Goal: Task Accomplishment & Management: Manage account settings

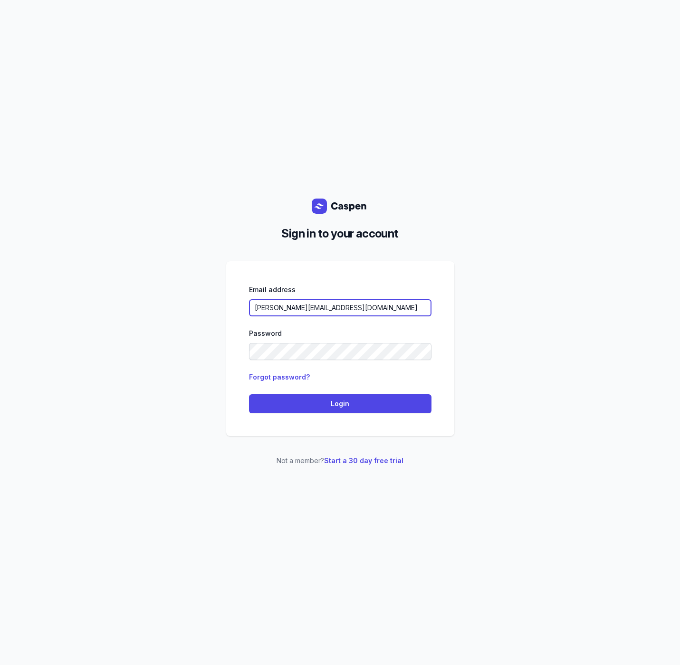
click at [360, 309] on input "allen.slev@gmail.com" at bounding box center [340, 307] width 182 height 17
type input "[PERSON_NAME][EMAIL_ADDRESS][DOMAIN_NAME][PERSON_NAME]"
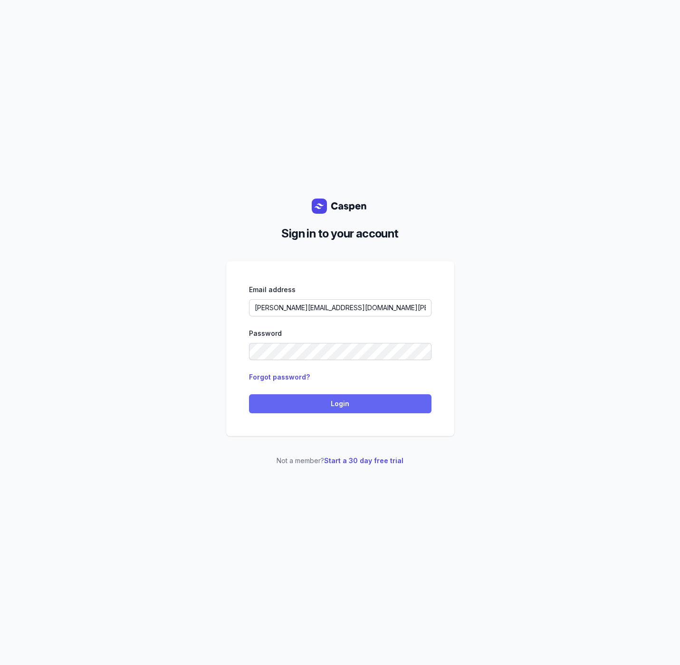
click at [368, 401] on span "Login" at bounding box center [340, 403] width 171 height 11
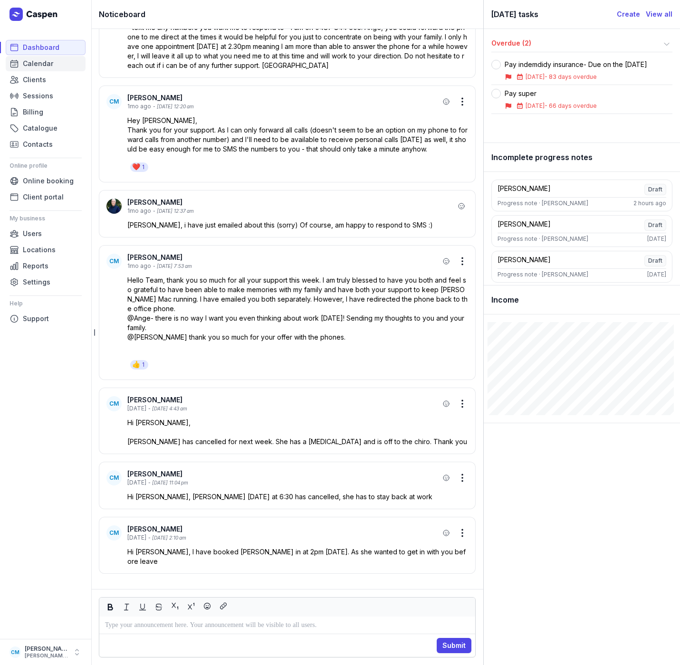
click at [33, 60] on span "Calendar" at bounding box center [38, 63] width 30 height 11
select select "week"
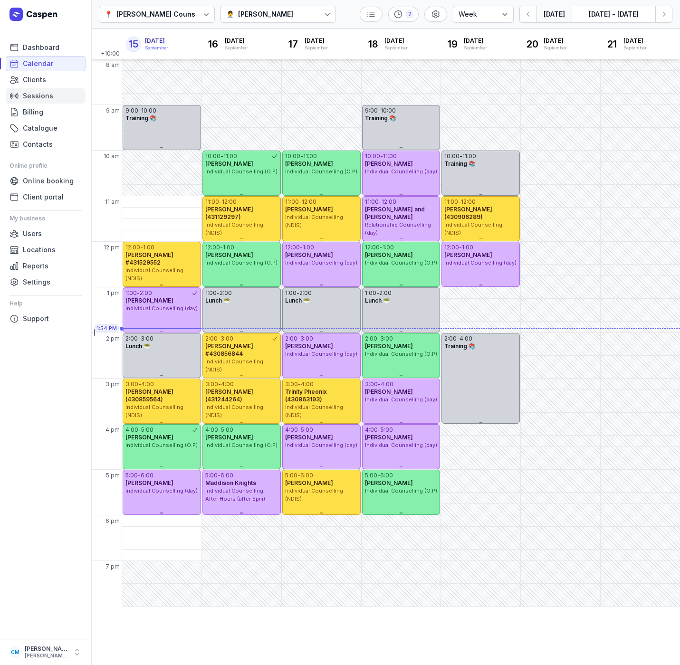
click at [33, 95] on span "Sessions" at bounding box center [38, 95] width 30 height 11
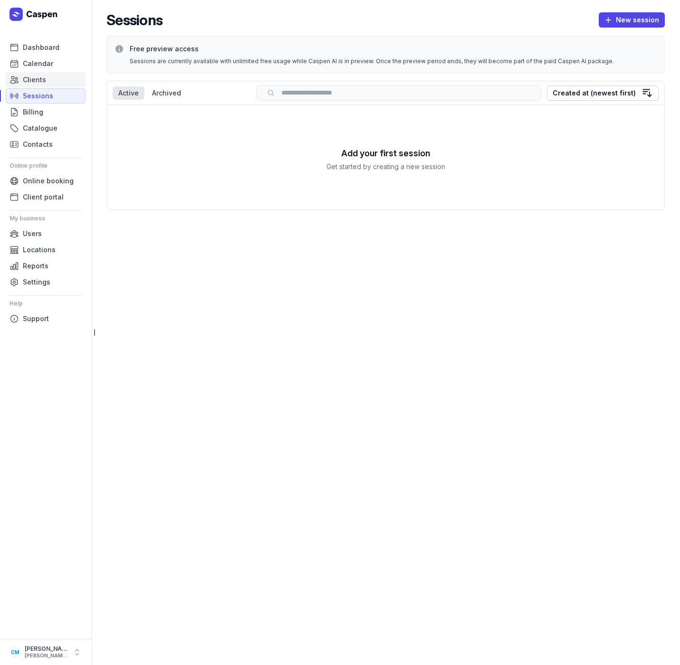
click at [33, 80] on span "Clients" at bounding box center [34, 79] width 23 height 11
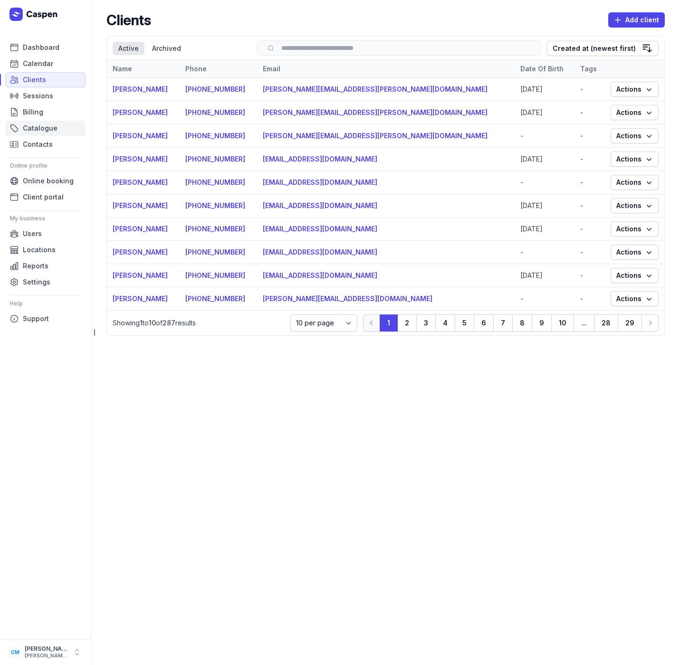
click at [37, 124] on span "Catalogue" at bounding box center [40, 128] width 35 height 11
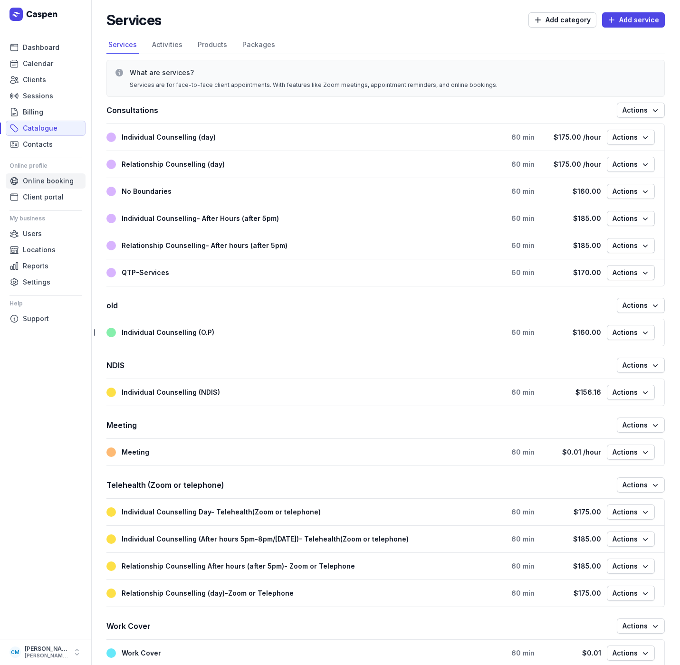
click at [41, 180] on span "Online booking" at bounding box center [48, 180] width 51 height 11
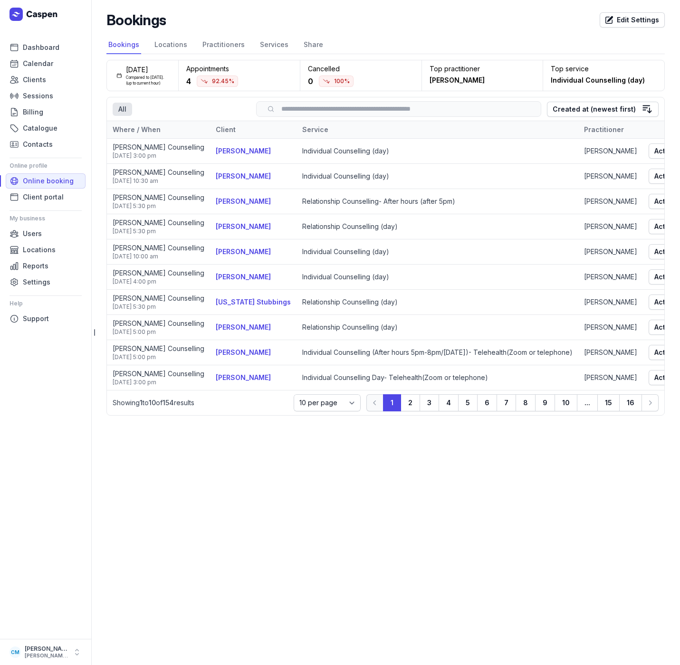
click at [23, 426] on ul "Dashboard Calendar Clients Sessions Billing Catalogue Contacts Online profile O…" at bounding box center [46, 335] width 72 height 591
click at [384, 496] on main "Bookings Edit Settings Select a tab Bookings Locations Practitioners Services S…" at bounding box center [385, 332] width 589 height 665
click at [305, 45] on link "Share" at bounding box center [313, 45] width 23 height 18
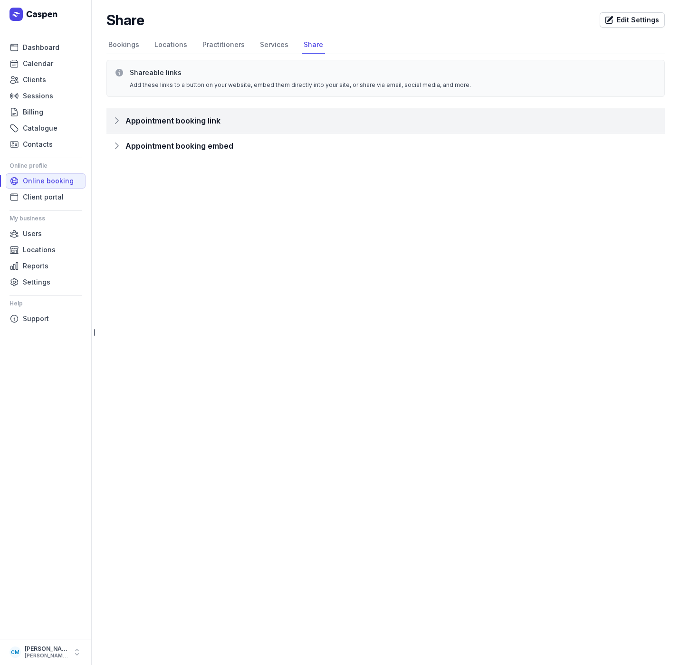
click at [214, 124] on span "Appointment booking link" at bounding box center [172, 120] width 95 height 13
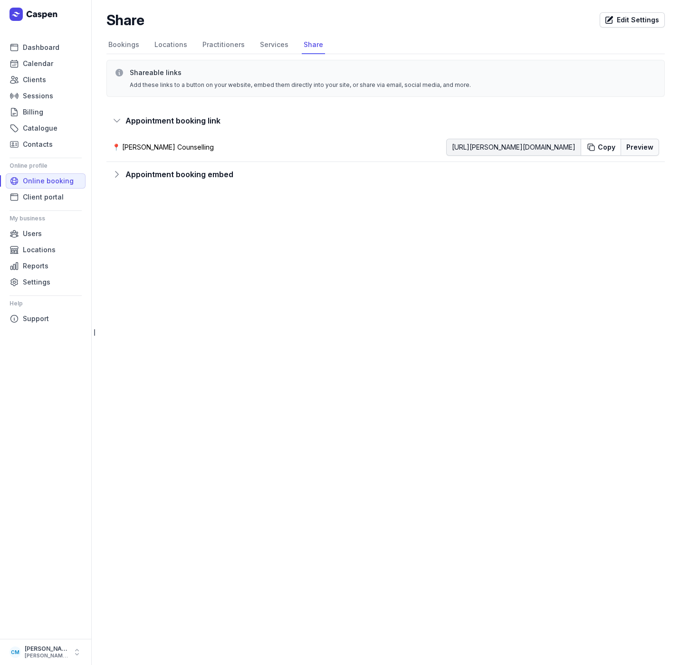
click at [640, 148] on button "Preview" at bounding box center [639, 147] width 38 height 17
click at [38, 281] on span "Settings" at bounding box center [37, 281] width 28 height 11
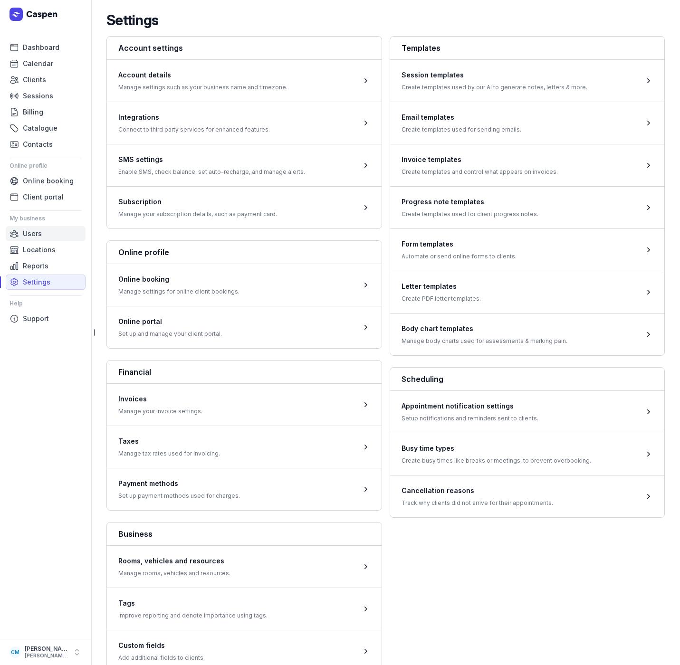
click at [31, 236] on span "Users" at bounding box center [32, 233] width 19 height 11
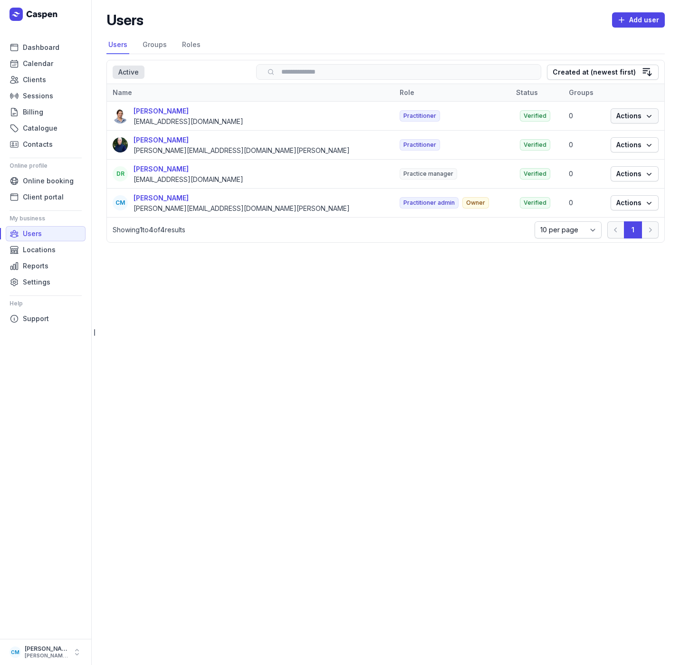
click at [633, 117] on span "Actions" at bounding box center [634, 115] width 37 height 11
click at [623, 133] on link "Edit" at bounding box center [605, 134] width 106 height 13
select select
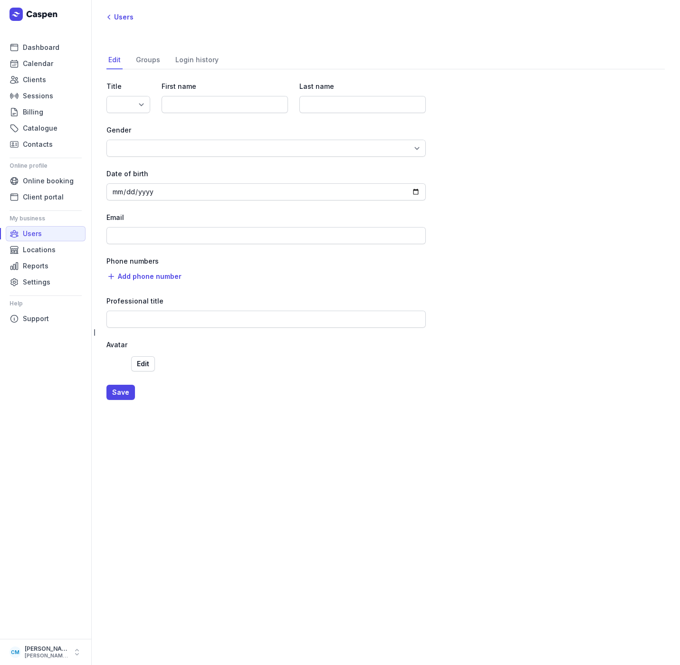
type input "Charlee"
type input "Manaley"
type input "[EMAIL_ADDRESS][DOMAIN_NAME]"
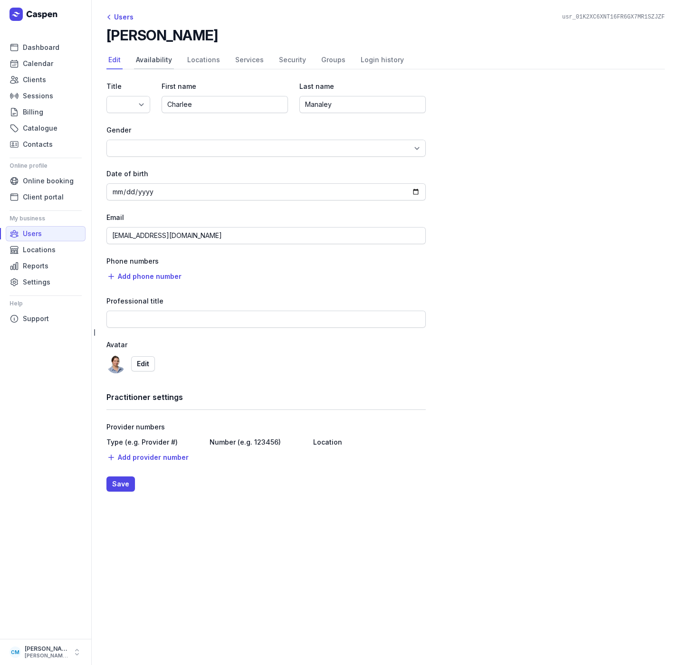
click at [148, 59] on link "Availability" at bounding box center [154, 60] width 40 height 18
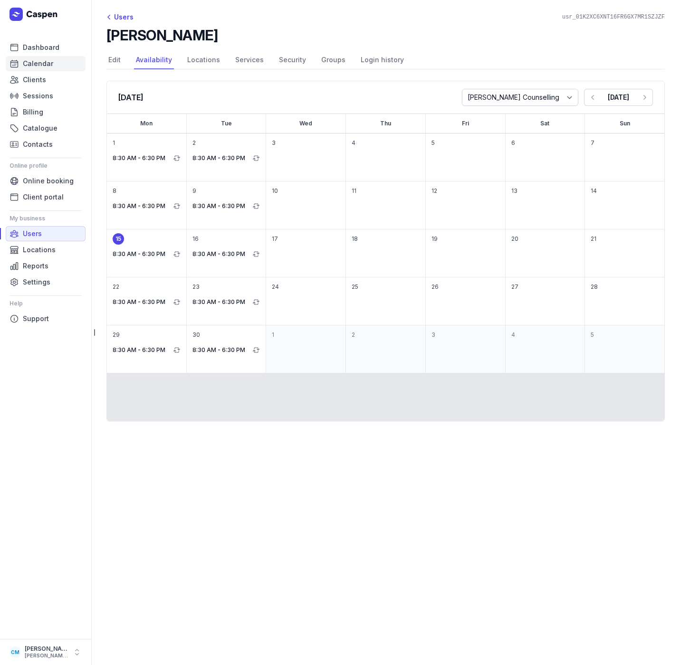
click at [38, 67] on span "Calendar" at bounding box center [38, 63] width 30 height 11
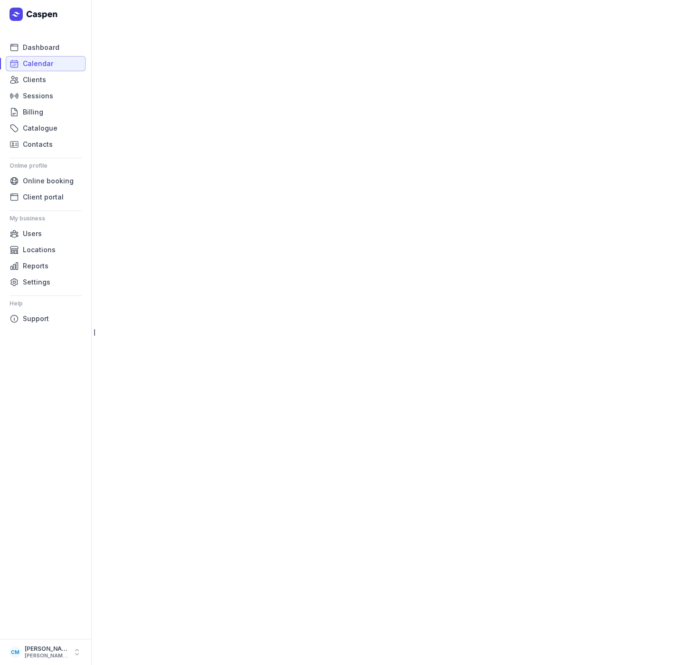
select select "week"
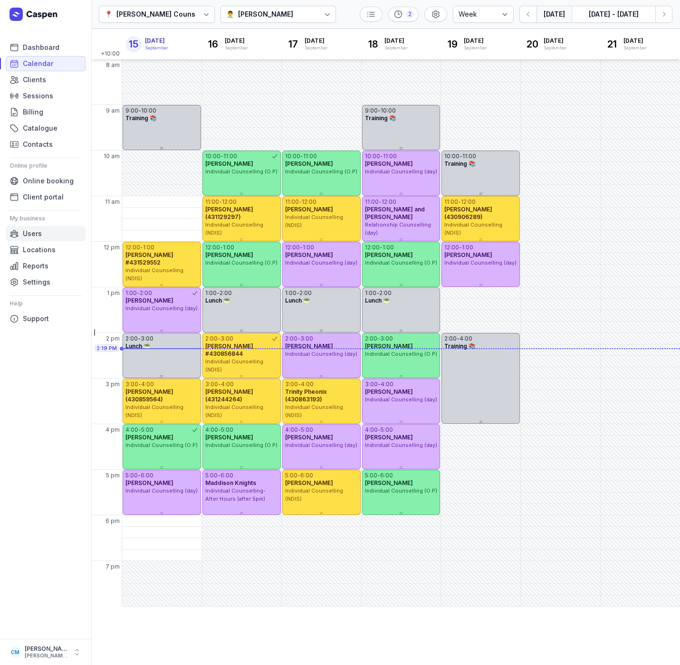
click at [38, 238] on span "Users" at bounding box center [32, 233] width 19 height 11
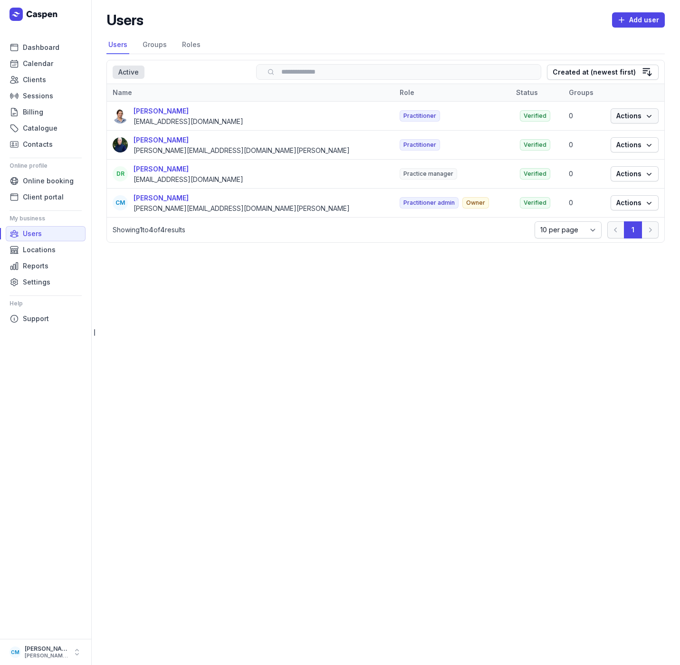
click at [632, 117] on span "Actions" at bounding box center [634, 115] width 37 height 11
click at [583, 136] on link "Edit" at bounding box center [605, 134] width 106 height 13
select select
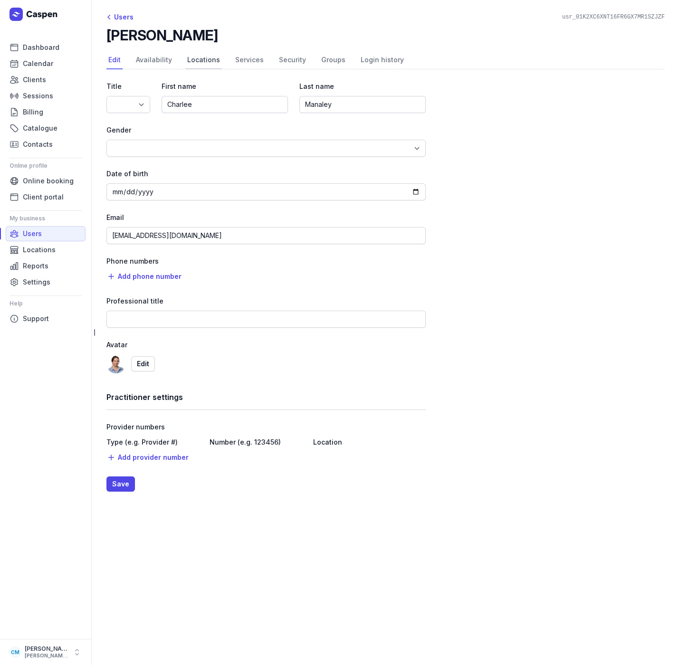
click at [189, 62] on link "Locations" at bounding box center [203, 60] width 37 height 18
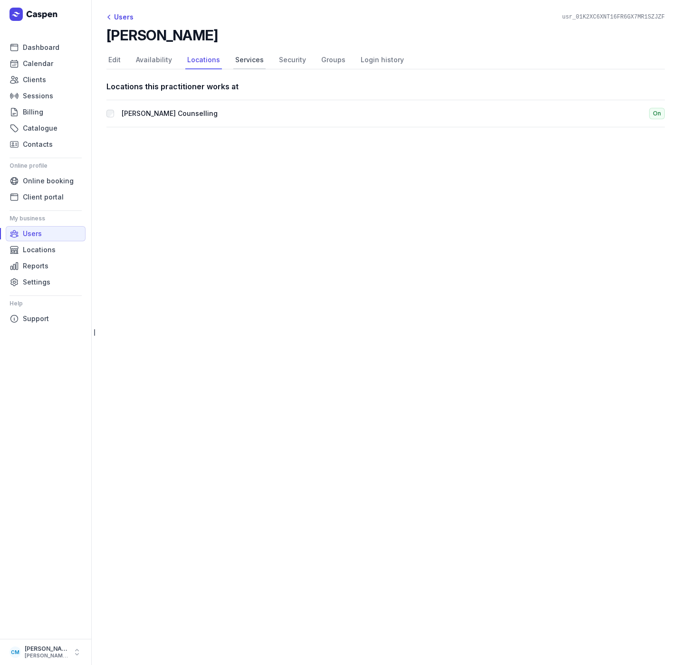
click at [243, 61] on link "Services" at bounding box center [249, 60] width 32 height 18
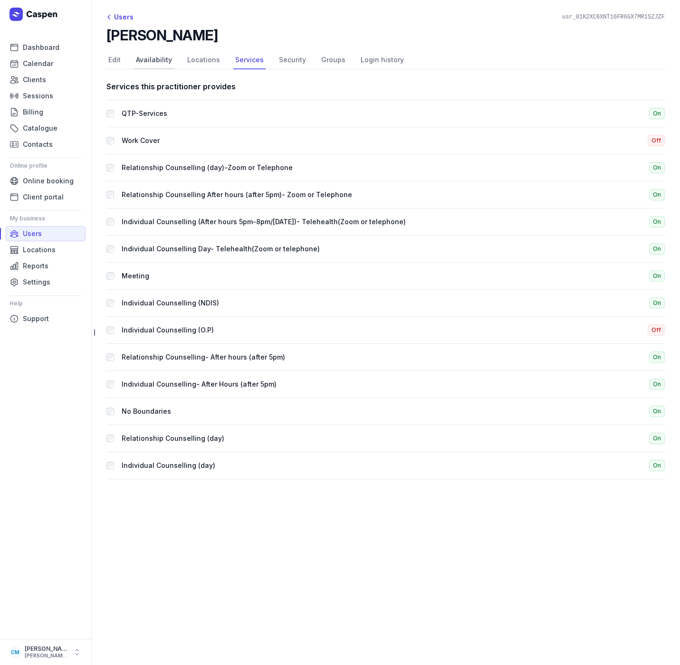
click at [152, 62] on link "Availability" at bounding box center [154, 60] width 40 height 18
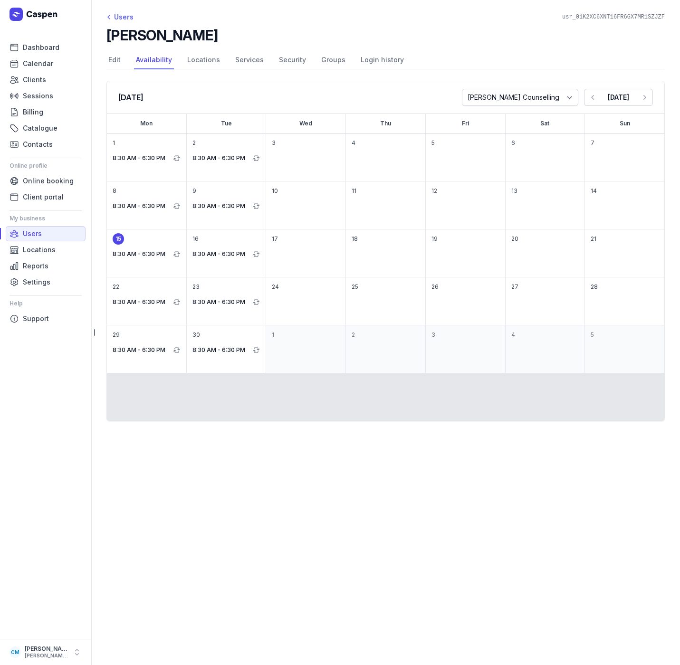
click at [119, 19] on div "Users" at bounding box center [119, 16] width 27 height 11
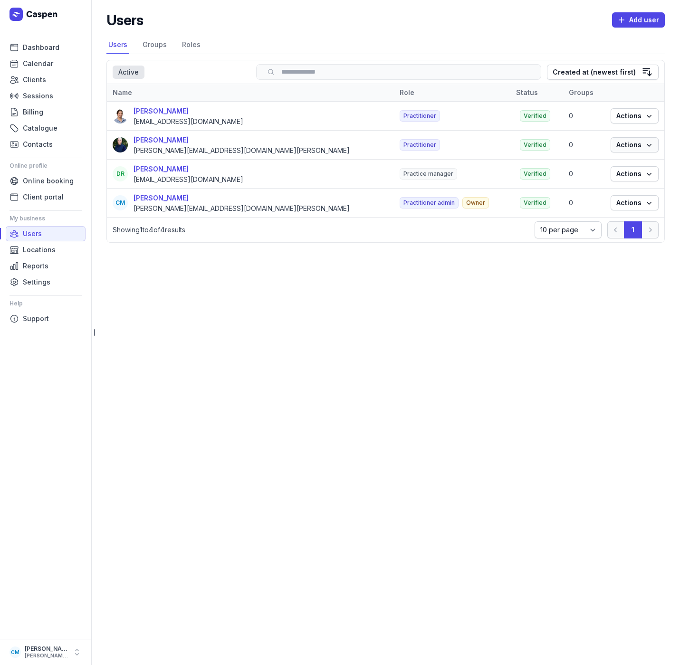
click at [623, 145] on span "Actions" at bounding box center [634, 144] width 37 height 11
click at [577, 162] on link "Edit" at bounding box center [605, 163] width 106 height 13
select select
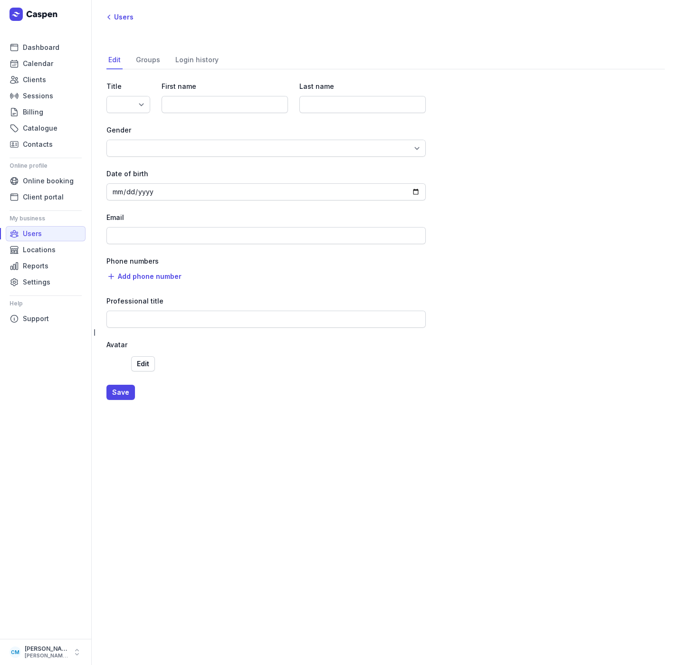
type input "[PERSON_NAME]"
type input "[PERSON_NAME][EMAIL_ADDRESS][DOMAIN_NAME][PERSON_NAME]"
type input "Counsellor"
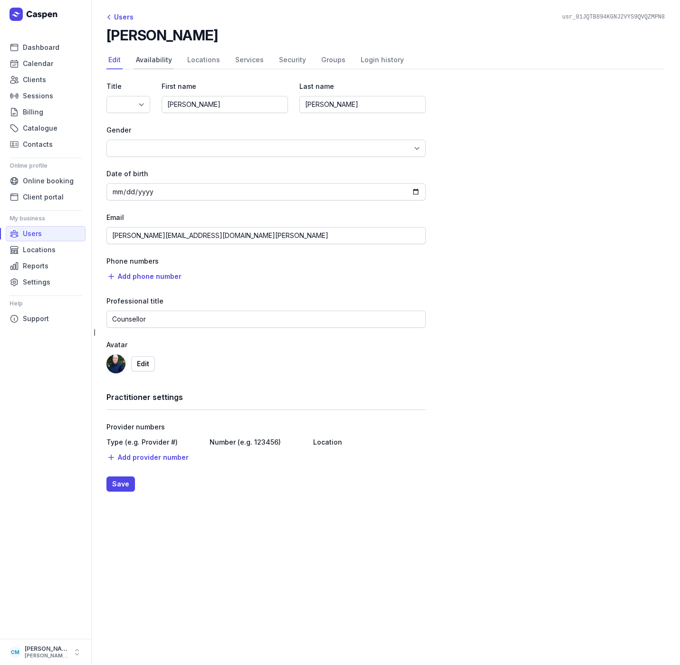
click at [145, 57] on link "Availability" at bounding box center [154, 60] width 40 height 18
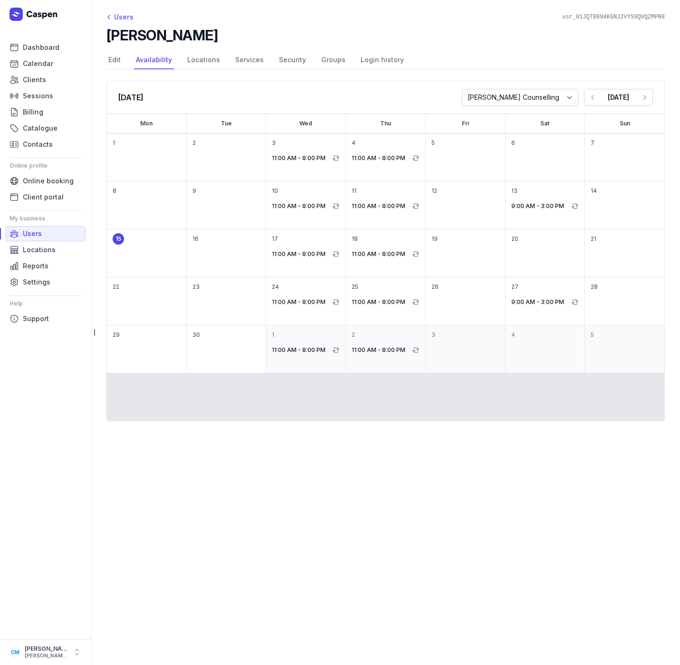
click at [126, 21] on div "Users" at bounding box center [119, 16] width 27 height 11
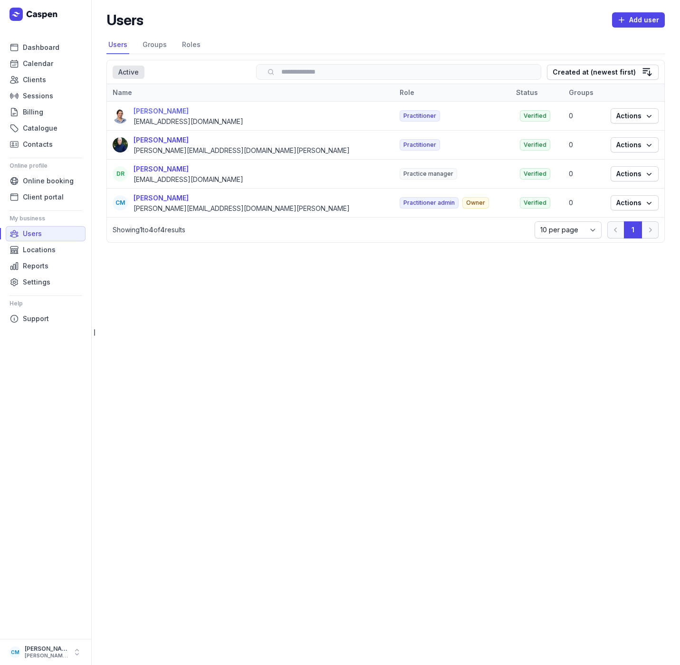
click at [169, 115] on div "[PERSON_NAME]" at bounding box center [188, 110] width 110 height 11
select select
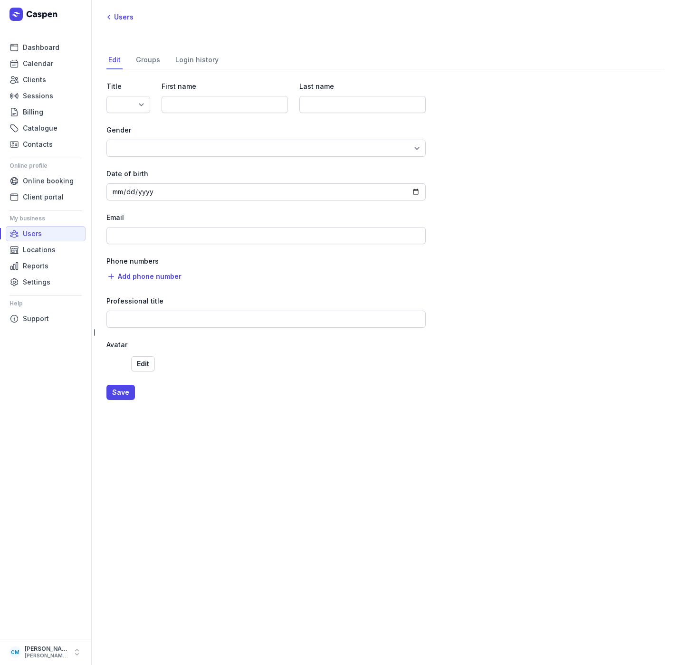
type input "Charlee"
type input "Manaley"
type input "[EMAIL_ADDRESS][DOMAIN_NAME]"
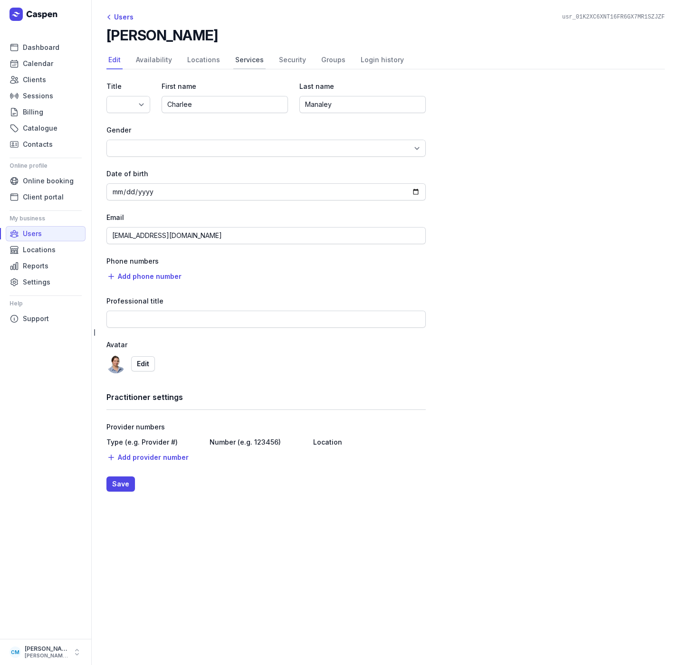
click at [240, 59] on link "Services" at bounding box center [249, 60] width 32 height 18
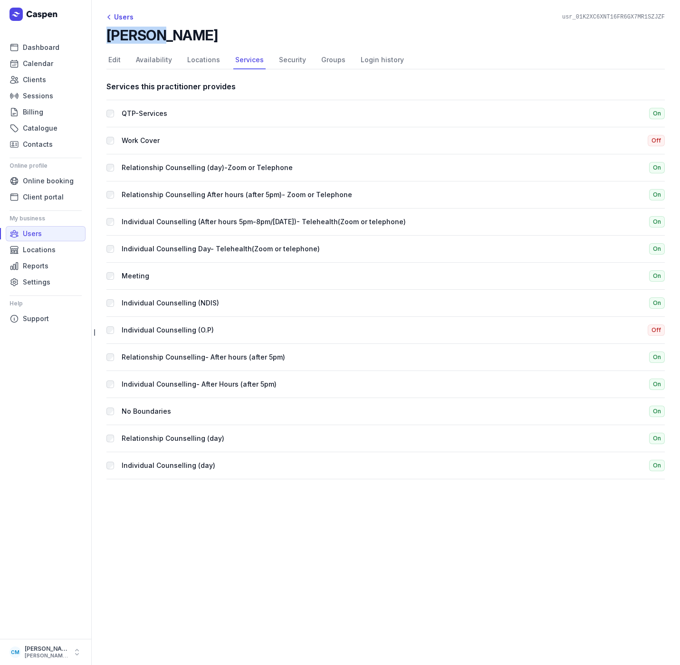
drag, startPoint x: 155, startPoint y: 35, endPoint x: 107, endPoint y: 33, distance: 48.5
click at [107, 33] on h2 "[PERSON_NAME]" at bounding box center [161, 35] width 111 height 17
click at [30, 234] on span "Users" at bounding box center [32, 233] width 19 height 11
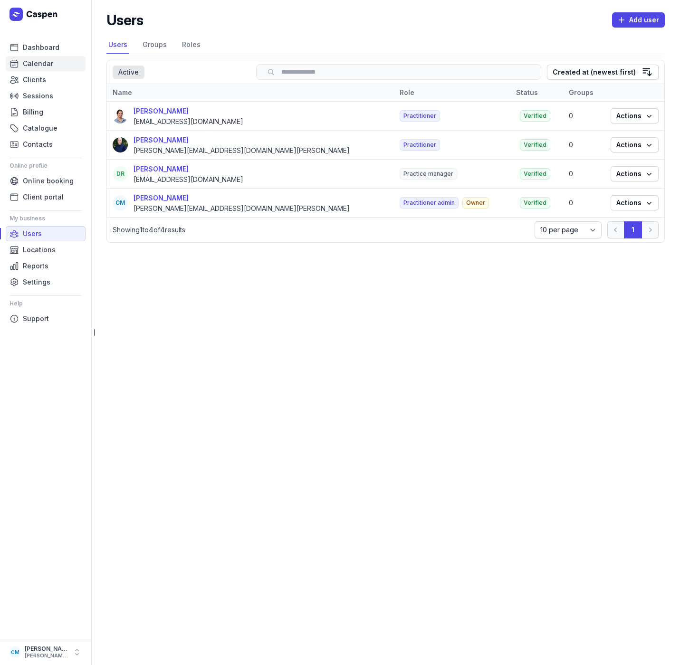
click at [41, 67] on span "Calendar" at bounding box center [38, 63] width 30 height 11
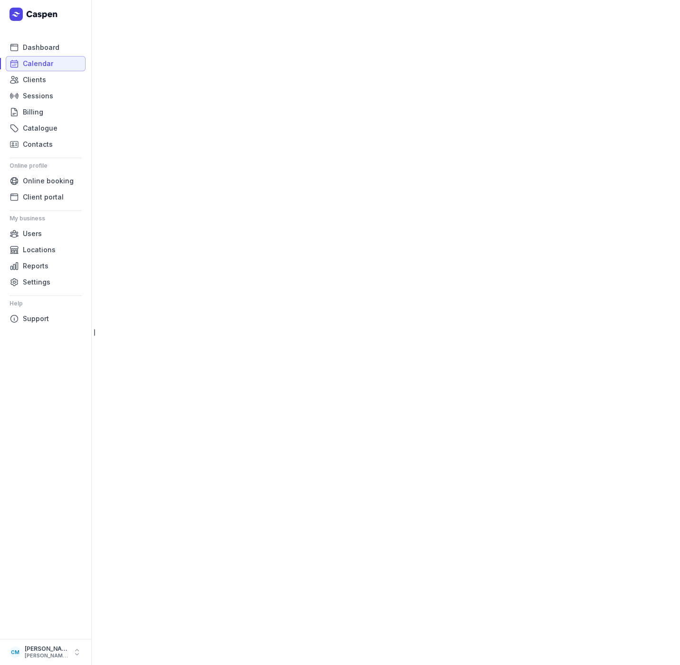
select select "week"
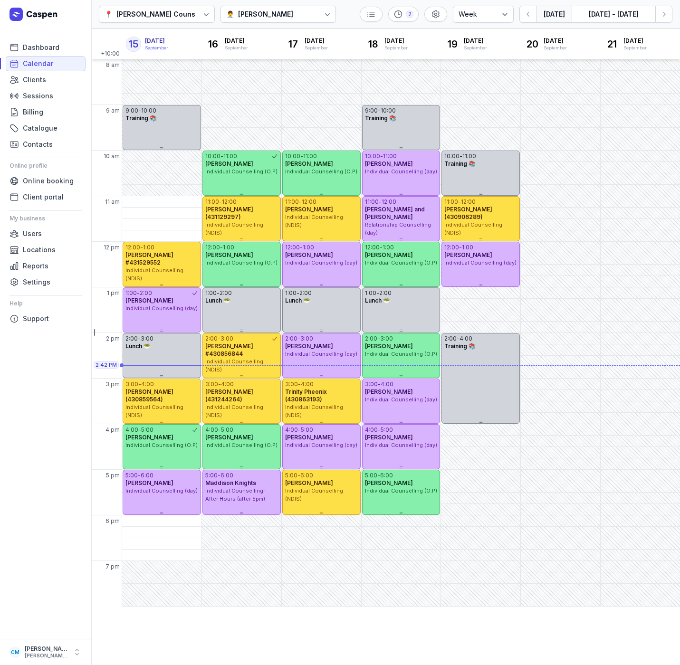
click at [258, 17] on div "[PERSON_NAME]" at bounding box center [265, 14] width 55 height 11
click at [260, 82] on div "[PERSON_NAME]" at bounding box center [265, 85] width 55 height 10
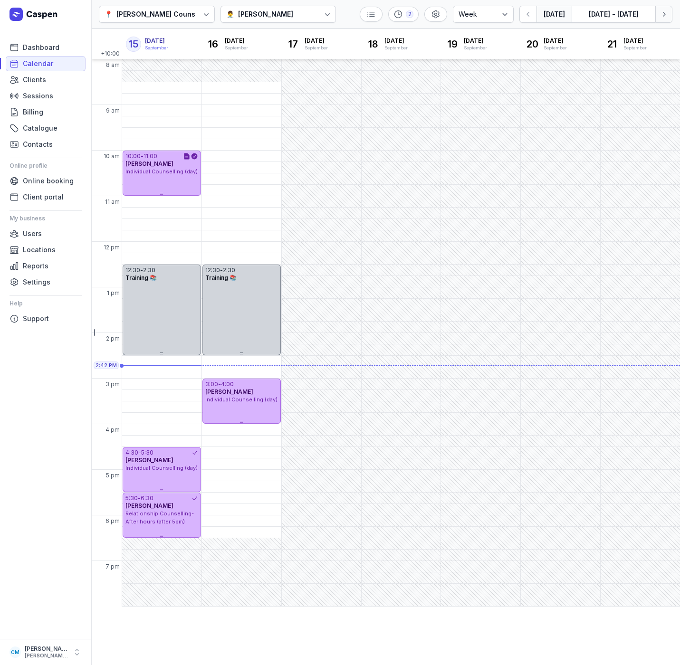
click at [661, 14] on icon "button" at bounding box center [664, 15] width 10 height 10
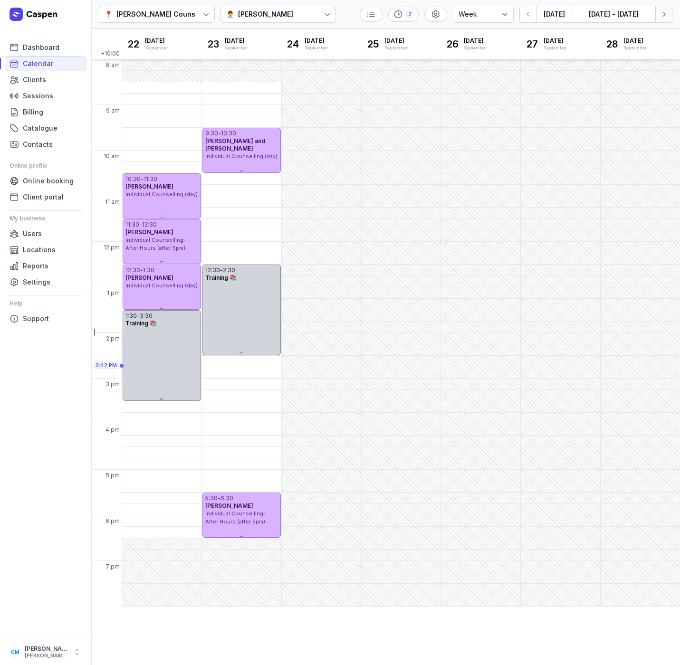
click at [661, 14] on icon "button" at bounding box center [664, 15] width 10 height 10
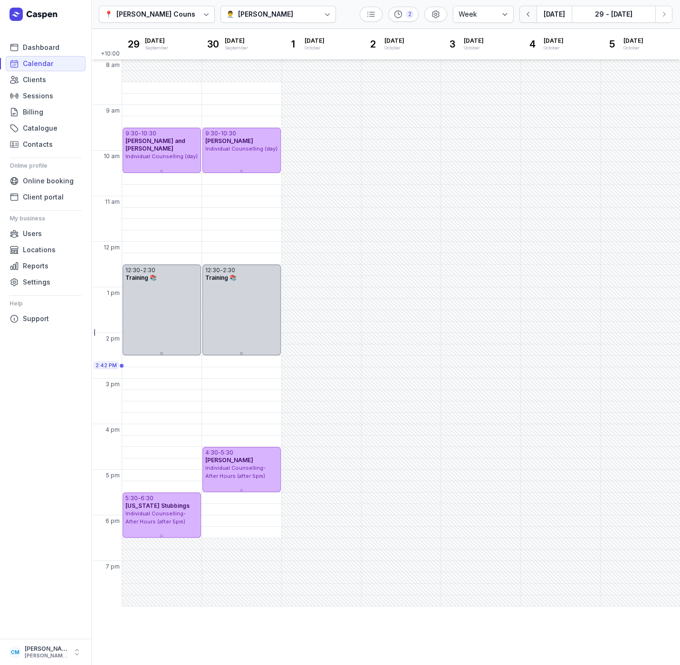
click at [526, 15] on icon "button" at bounding box center [528, 15] width 10 height 10
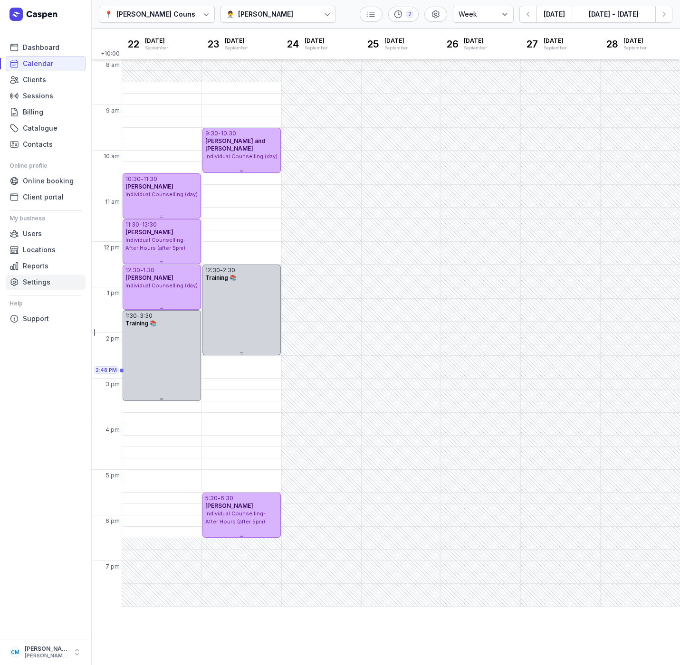
click at [43, 283] on span "Settings" at bounding box center [37, 281] width 28 height 11
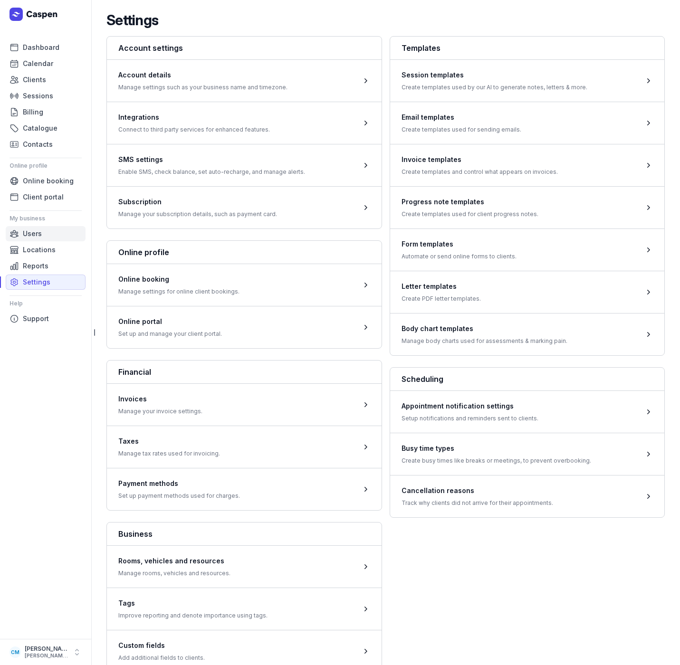
click at [29, 233] on span "Users" at bounding box center [32, 233] width 19 height 11
